Goal: Task Accomplishment & Management: Manage account settings

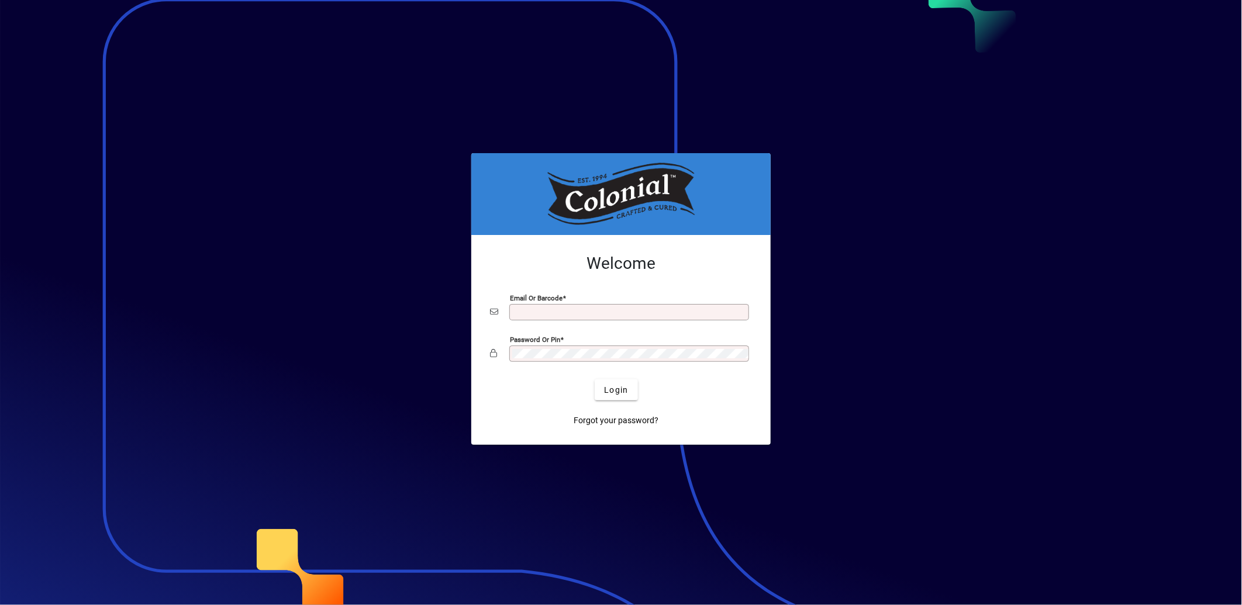
type input "**********"
drag, startPoint x: 244, startPoint y: 364, endPoint x: 886, endPoint y: 27, distance: 725.3
click at [267, 354] on div at bounding box center [621, 302] width 1242 height 605
